Goal: Task Accomplishment & Management: Use online tool/utility

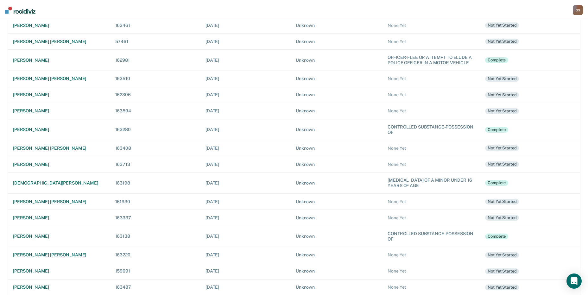
scroll to position [71, 0]
click at [35, 179] on td "[DEMOGRAPHIC_DATA][PERSON_NAME]" at bounding box center [59, 181] width 102 height 21
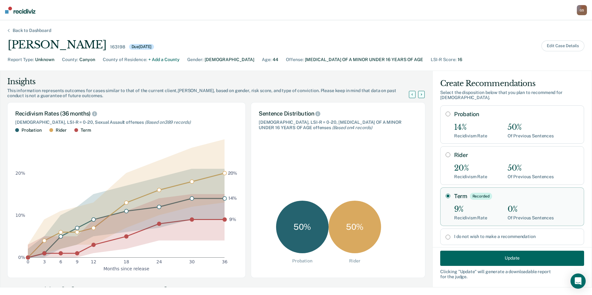
click at [483, 259] on button "Update" at bounding box center [512, 257] width 144 height 15
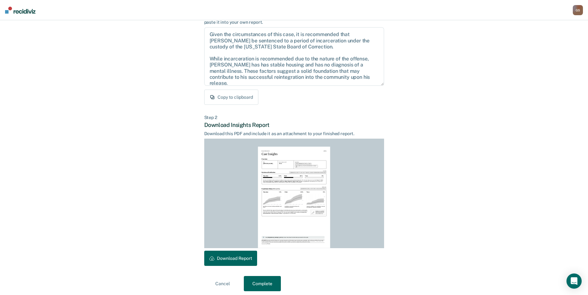
scroll to position [66, 0]
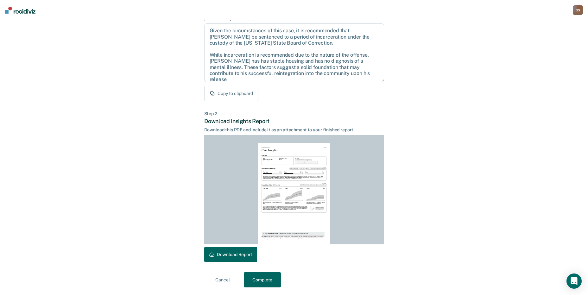
click at [230, 255] on button "Download Report" at bounding box center [230, 254] width 53 height 15
click at [264, 279] on button "Complete" at bounding box center [262, 279] width 37 height 15
click at [264, 278] on button "Complete" at bounding box center [262, 279] width 37 height 15
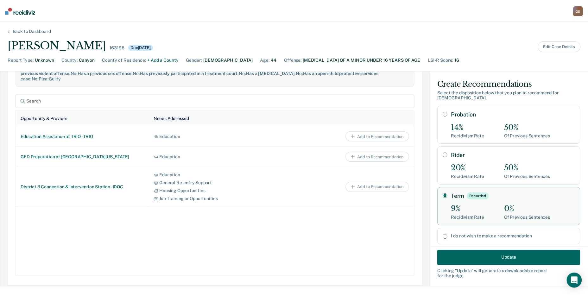
scroll to position [296, 0]
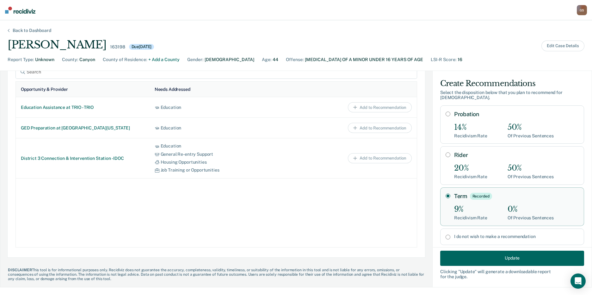
click at [508, 259] on button "Update" at bounding box center [512, 257] width 144 height 15
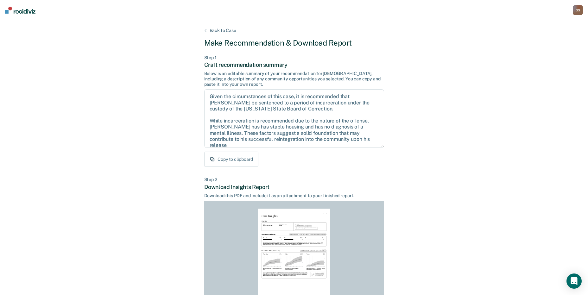
scroll to position [66, 0]
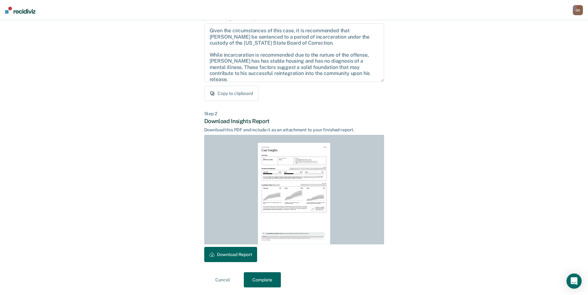
click at [271, 282] on button "Complete" at bounding box center [262, 279] width 37 height 15
